Goal: Communication & Community: Ask a question

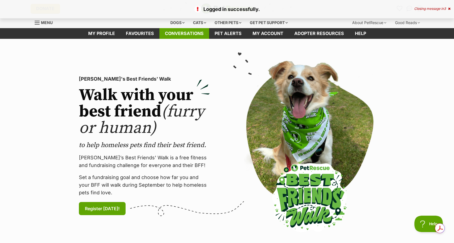
click at [177, 34] on link "Conversations" at bounding box center [184, 33] width 50 height 11
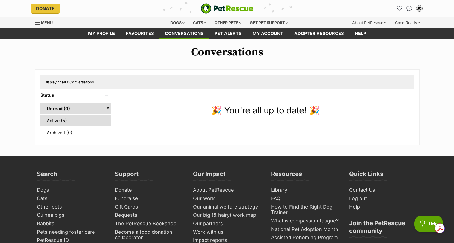
click at [55, 120] on link "Active (5)" at bounding box center [75, 120] width 71 height 11
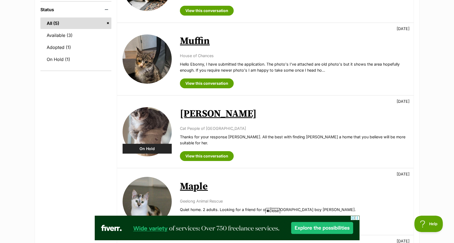
scroll to position [137, 0]
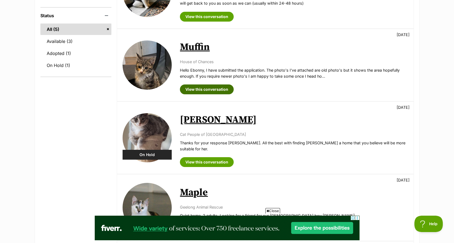
click at [199, 89] on link "View this conversation" at bounding box center [207, 89] width 54 height 10
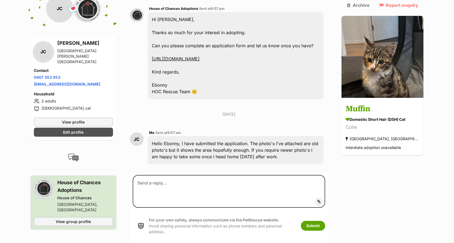
scroll to position [184, 0]
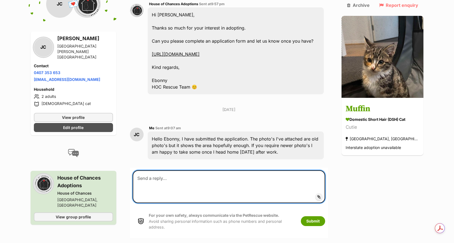
click at [159, 170] on textarea at bounding box center [229, 186] width 193 height 33
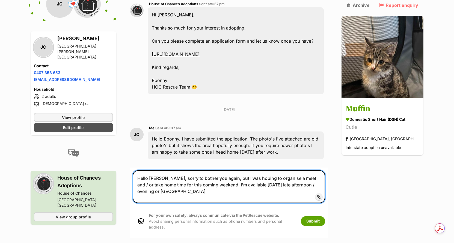
type textarea "Hello Ebonny, sorry to bother you again, but I was hoping to organise a meet an…"
drag, startPoint x: 164, startPoint y: 172, endPoint x: 137, endPoint y: 156, distance: 31.6
click at [137, 170] on textarea "Hello Ebonny, sorry to bother you again, but I was hoping to organise a meet an…" at bounding box center [229, 186] width 193 height 33
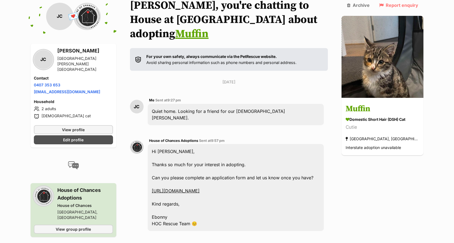
scroll to position [0, 0]
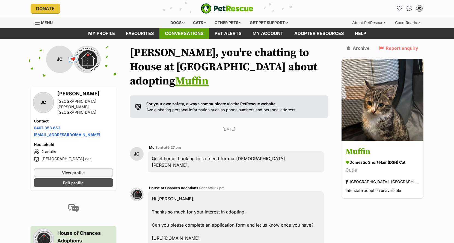
click at [183, 35] on link "Conversations" at bounding box center [184, 33] width 50 height 11
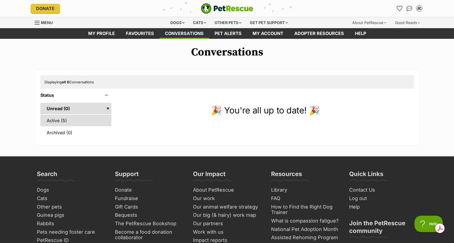
click at [55, 123] on link "Active (5)" at bounding box center [75, 120] width 71 height 11
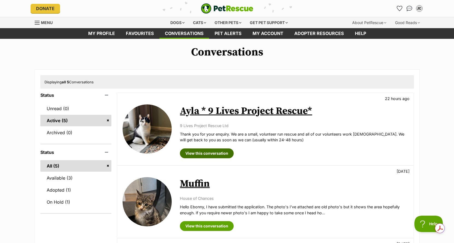
click at [205, 154] on link "View this conversation" at bounding box center [207, 153] width 54 height 10
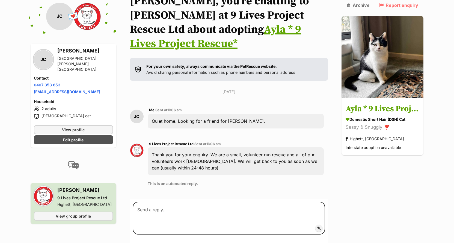
scroll to position [82, 0]
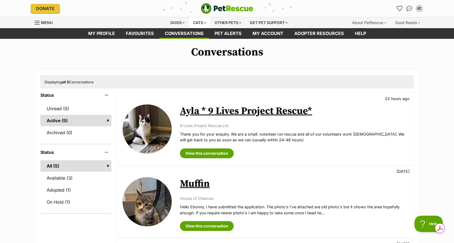
click at [196, 23] on div "Cats" at bounding box center [199, 22] width 21 height 11
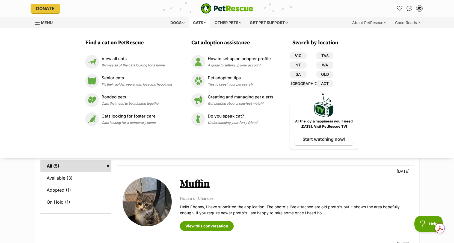
click at [300, 55] on link "VIC" at bounding box center [298, 55] width 17 height 7
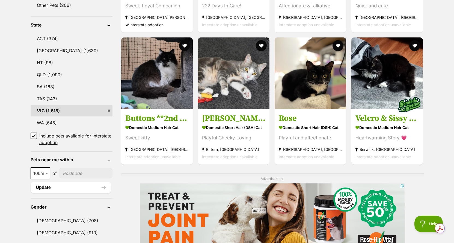
click at [77, 170] on input"] "postcode" at bounding box center [86, 173] width 54 height 10
type input"] "3168"
click at [47, 187] on button "Update" at bounding box center [71, 187] width 81 height 11
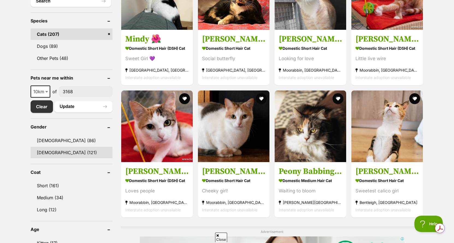
click at [46, 153] on link "[DEMOGRAPHIC_DATA] (121)" at bounding box center [72, 152] width 82 height 11
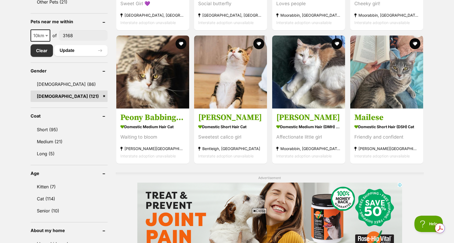
scroll to position [300, 0]
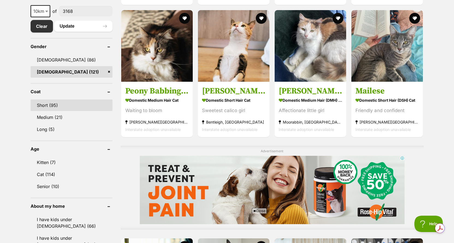
click at [45, 102] on link "Short (95)" at bounding box center [72, 104] width 82 height 11
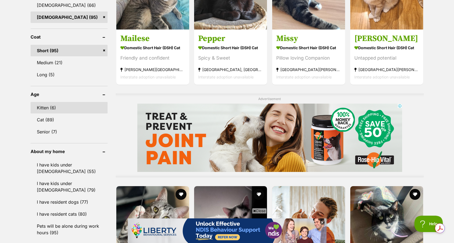
click at [48, 108] on link "Kitten (6)" at bounding box center [69, 107] width 77 height 11
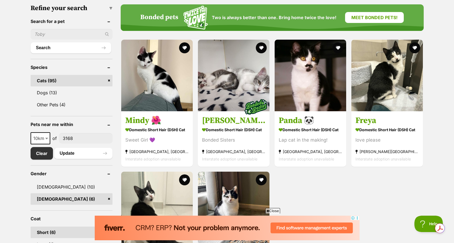
scroll to position [164, 0]
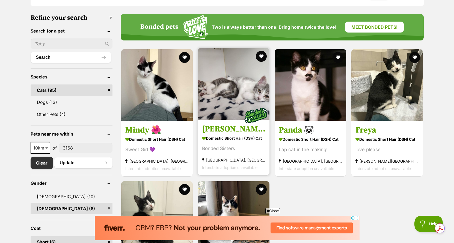
click at [229, 132] on h3 "[PERSON_NAME] and [PERSON_NAME]" at bounding box center [233, 128] width 63 height 10
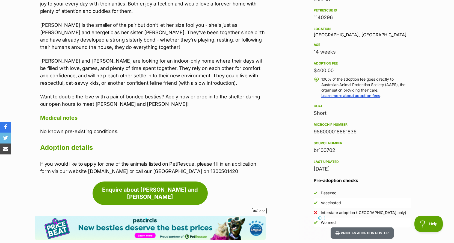
scroll to position [382, 0]
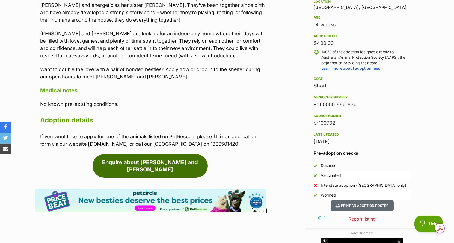
click at [150, 167] on link "Enquire about [PERSON_NAME] and [PERSON_NAME]" at bounding box center [150, 165] width 115 height 23
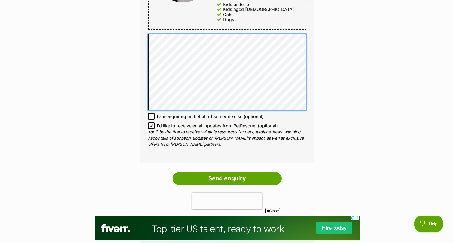
scroll to position [382, 0]
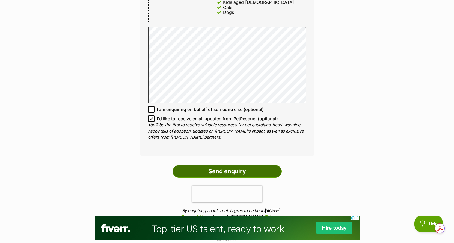
click at [221, 165] on input "Send enquiry" at bounding box center [227, 171] width 109 height 13
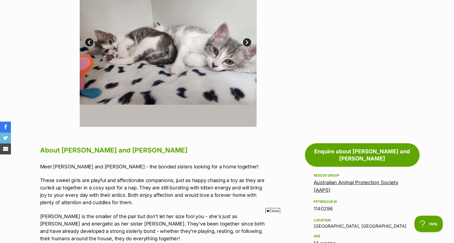
click at [249, 41] on link "Next" at bounding box center [247, 42] width 8 height 8
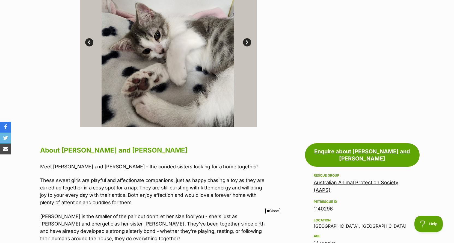
click at [249, 41] on link "Next" at bounding box center [247, 42] width 8 height 8
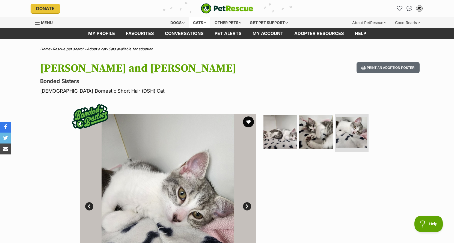
click at [196, 25] on div "Cats" at bounding box center [199, 22] width 21 height 11
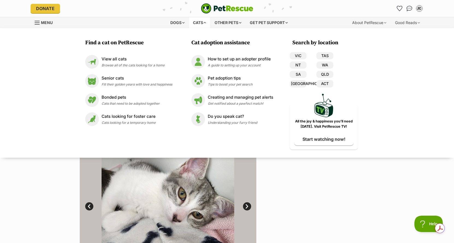
click at [292, 220] on div at bounding box center [318, 202] width 112 height 177
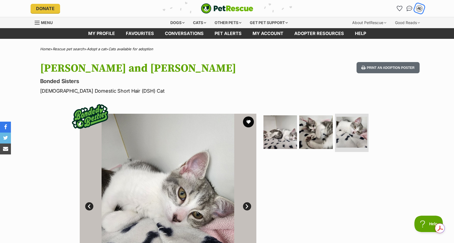
click at [420, 10] on div "JC" at bounding box center [419, 8] width 7 height 7
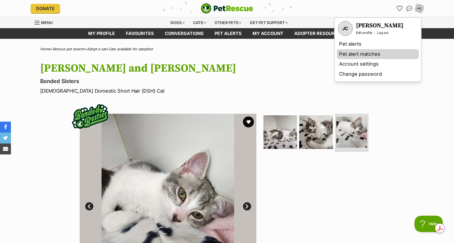
click at [354, 56] on link "Pet alert matches" at bounding box center [378, 54] width 82 height 10
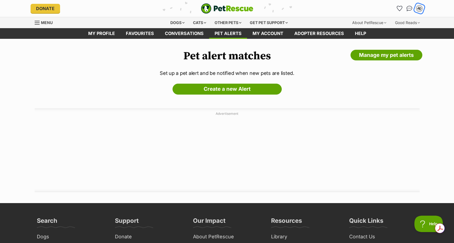
click at [419, 10] on div "JC" at bounding box center [419, 8] width 7 height 7
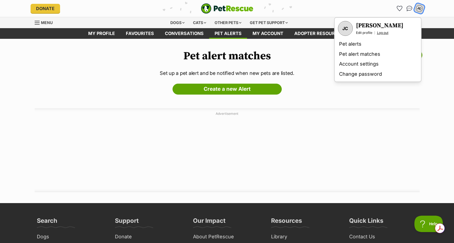
click at [384, 33] on link "Log out" at bounding box center [382, 33] width 11 height 4
